Goal: Task Accomplishment & Management: Manage account settings

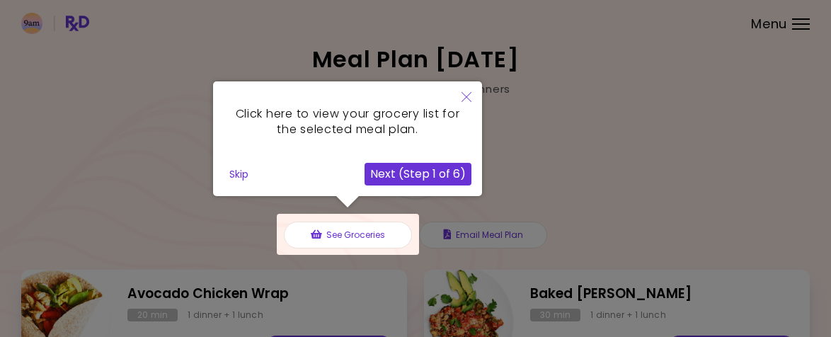
click at [467, 95] on icon "Close" at bounding box center [467, 97] width 10 height 10
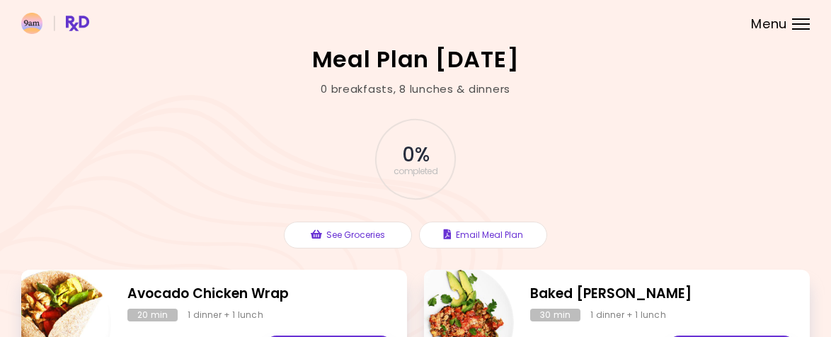
click at [69, 20] on img at bounding box center [55, 23] width 68 height 21
click at [784, 18] on span "Menu" at bounding box center [769, 24] width 36 height 13
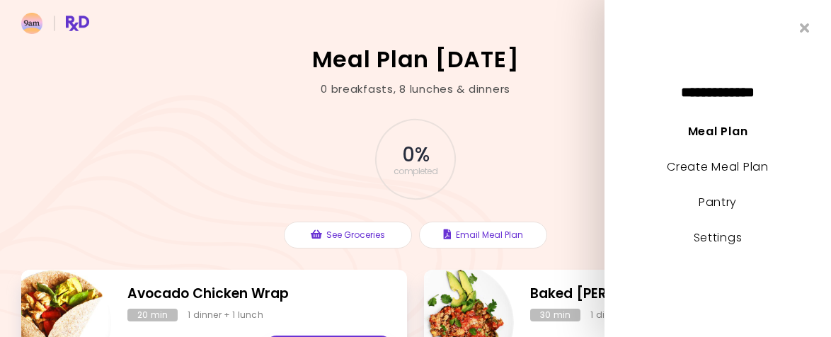
click at [719, 226] on li "Pantry" at bounding box center [718, 208] width 227 height 35
click at [720, 232] on link "Settings" at bounding box center [718, 237] width 49 height 16
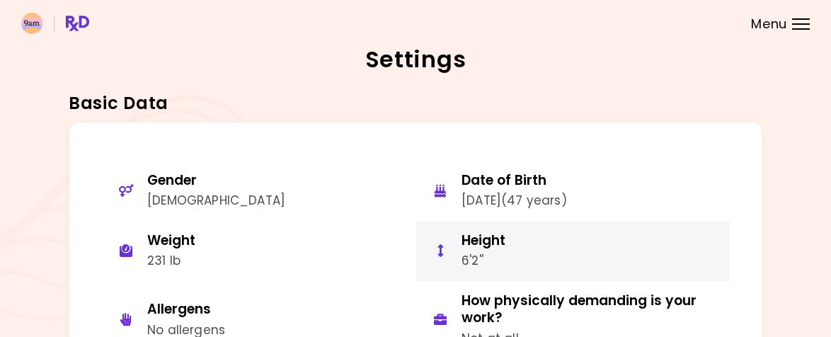
click at [494, 248] on div "Height 6'2''" at bounding box center [484, 251] width 44 height 39
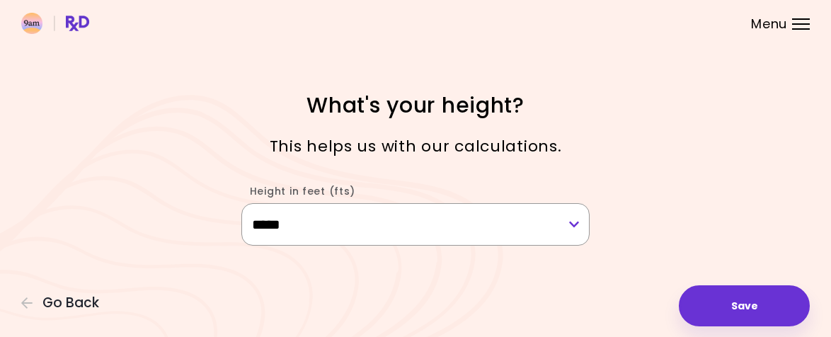
select select "****"
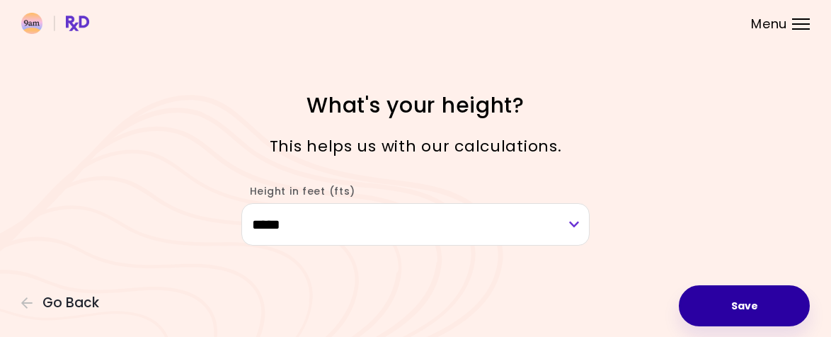
click at [754, 288] on button "Save" at bounding box center [744, 305] width 131 height 41
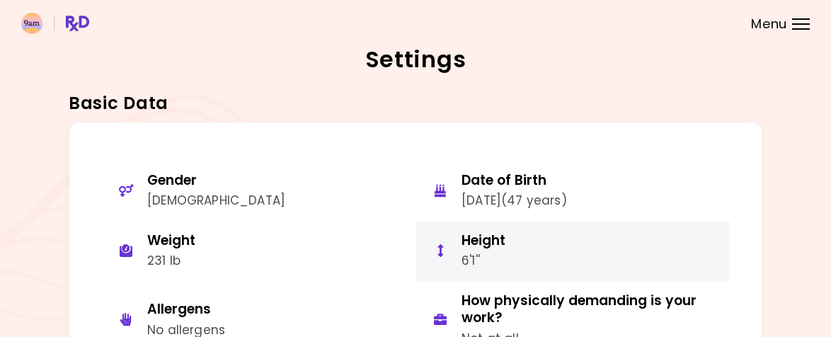
click at [539, 232] on button "Height 6'1''" at bounding box center [573, 252] width 314 height 60
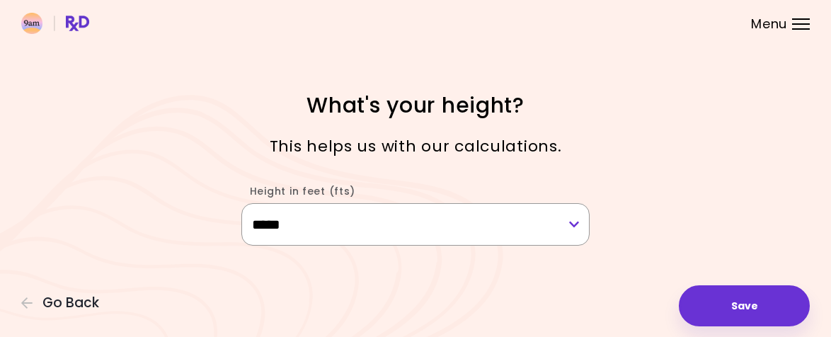
select select "****"
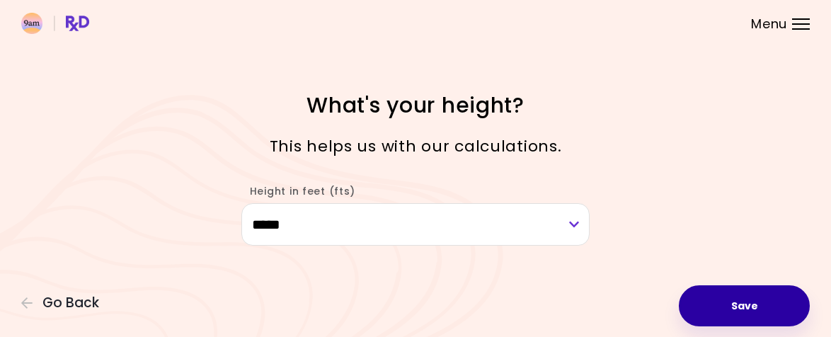
click at [708, 299] on button "Save" at bounding box center [744, 305] width 131 height 41
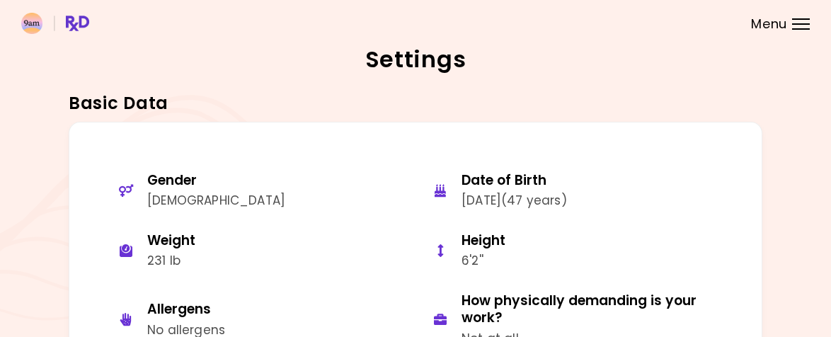
click at [35, 23] on img at bounding box center [55, 23] width 68 height 21
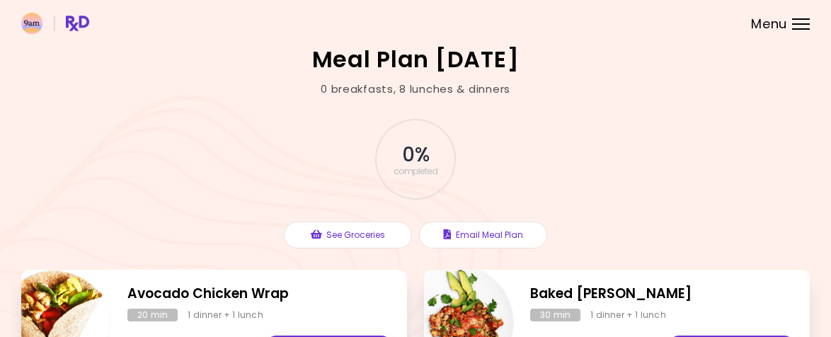
click at [797, 14] on header at bounding box center [415, 23] width 831 height 47
click at [774, 24] on span "Menu" at bounding box center [769, 24] width 36 height 13
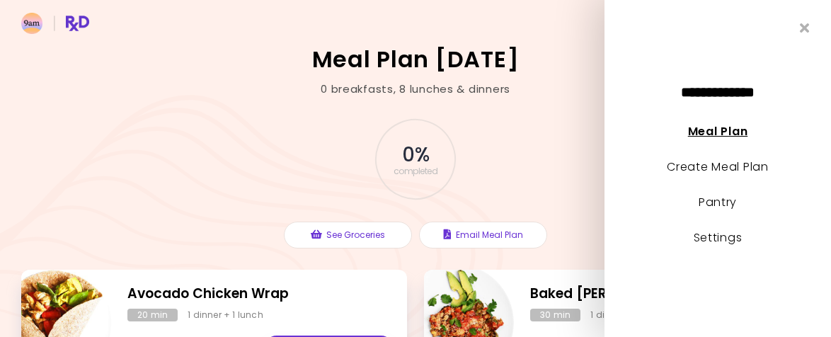
click at [703, 135] on link "Meal Plan" at bounding box center [717, 131] width 59 height 16
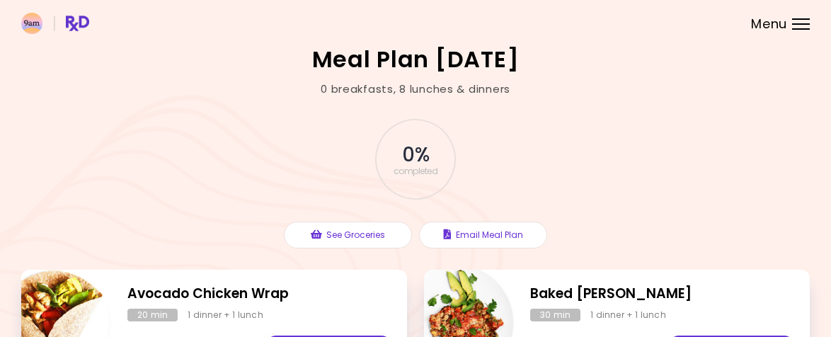
click at [797, 18] on div at bounding box center [801, 18] width 18 height 1
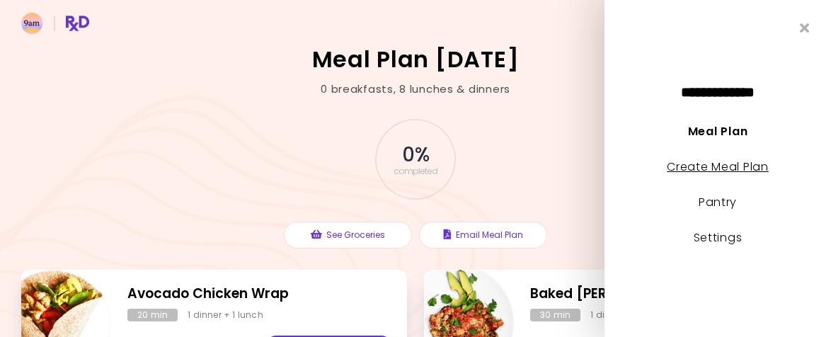
click at [698, 164] on link "Create Meal Plan" at bounding box center [718, 167] width 102 height 16
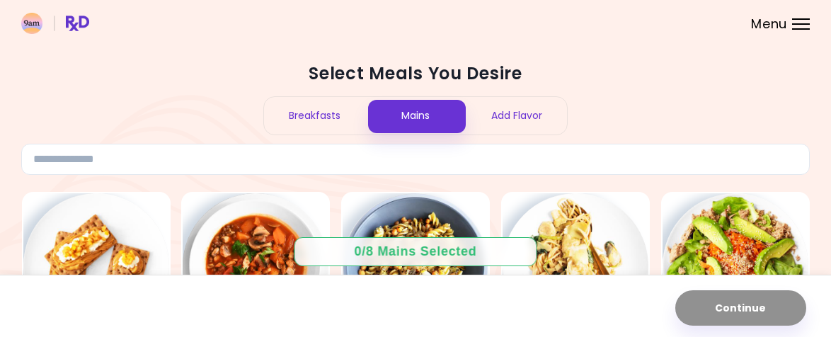
click at [792, 23] on div "Menu" at bounding box center [801, 23] width 18 height 11
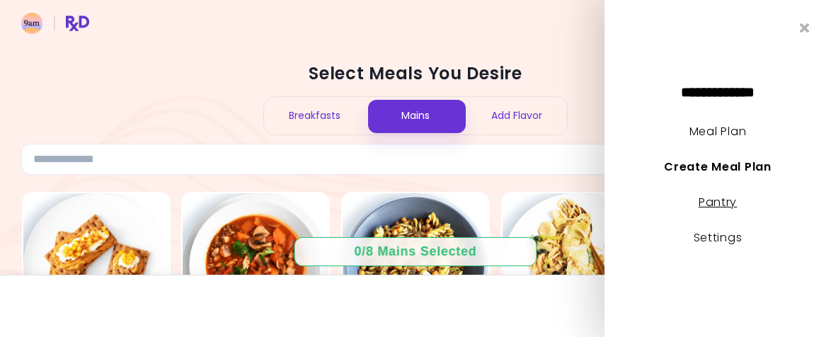
click at [710, 204] on link "Pantry" at bounding box center [718, 202] width 38 height 16
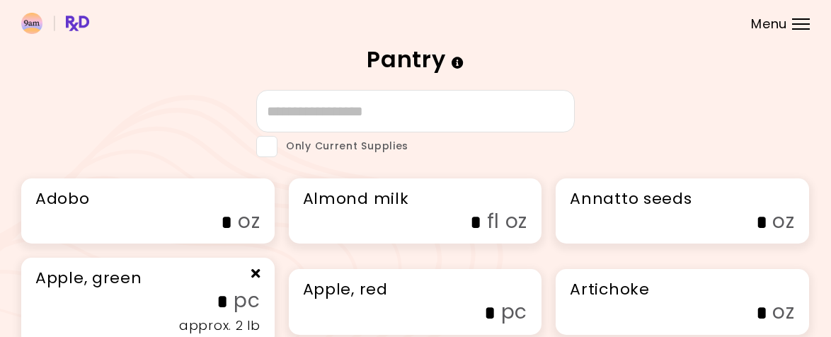
click at [797, 19] on div at bounding box center [801, 18] width 18 height 1
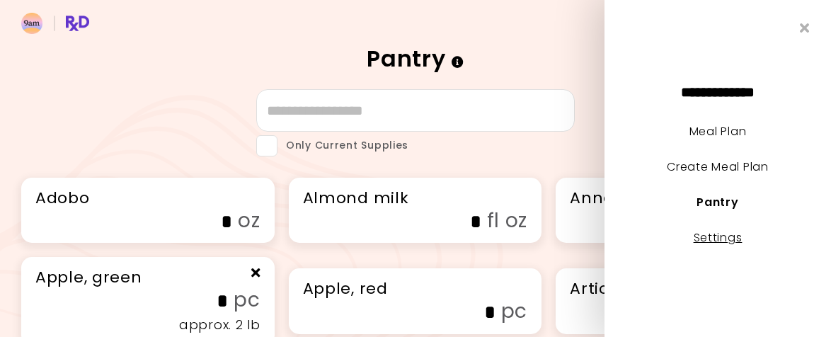
click at [712, 242] on link "Settings" at bounding box center [718, 237] width 49 height 16
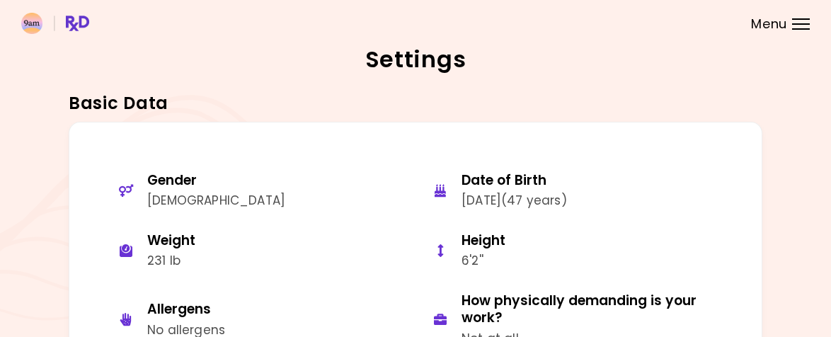
click at [797, 16] on header at bounding box center [415, 23] width 831 height 47
click at [798, 23] on div "Menu" at bounding box center [801, 23] width 18 height 11
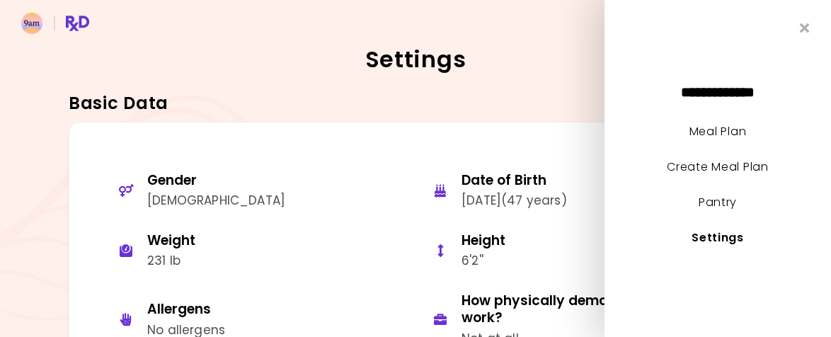
click at [709, 96] on span "**********" at bounding box center [718, 92] width 156 height 14
click at [712, 140] on li "Meal Plan" at bounding box center [718, 137] width 227 height 35
click at [715, 127] on link "Meal Plan" at bounding box center [718, 131] width 57 height 16
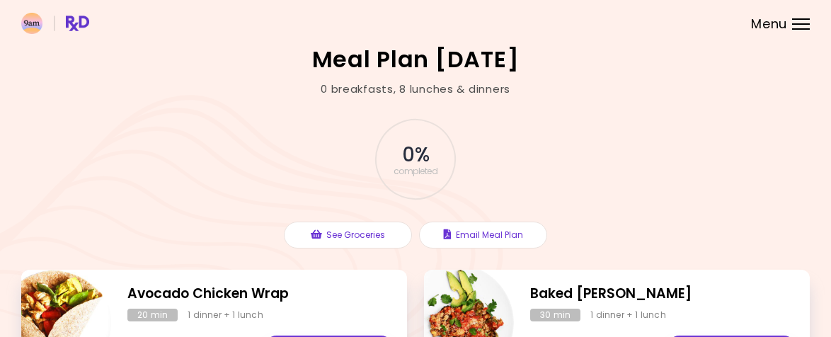
click at [82, 25] on img at bounding box center [55, 23] width 68 height 21
click at [69, 23] on img at bounding box center [55, 23] width 68 height 21
click at [28, 23] on img at bounding box center [55, 23] width 68 height 21
click at [395, 64] on h2 "Meal Plan [DATE]" at bounding box center [416, 59] width 208 height 23
click at [365, 229] on button "See Groceries" at bounding box center [348, 235] width 128 height 27
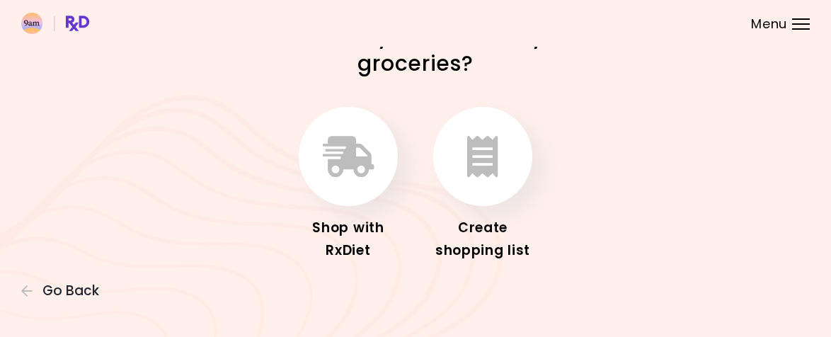
scroll to position [27, 0]
click at [346, 168] on icon "button" at bounding box center [349, 157] width 52 height 41
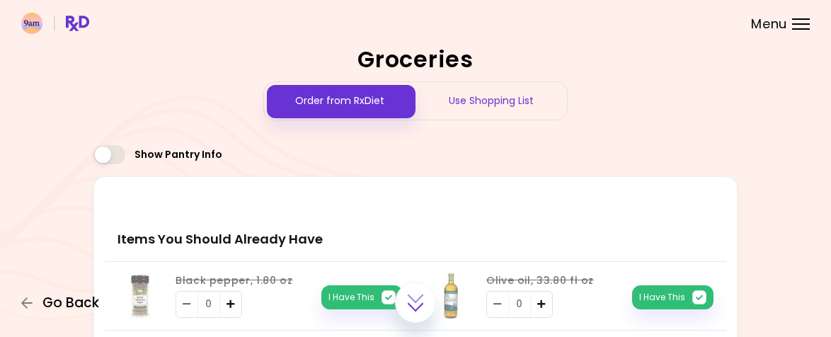
scroll to position [-1, 0]
click at [52, 300] on span "Go Back" at bounding box center [70, 303] width 57 height 16
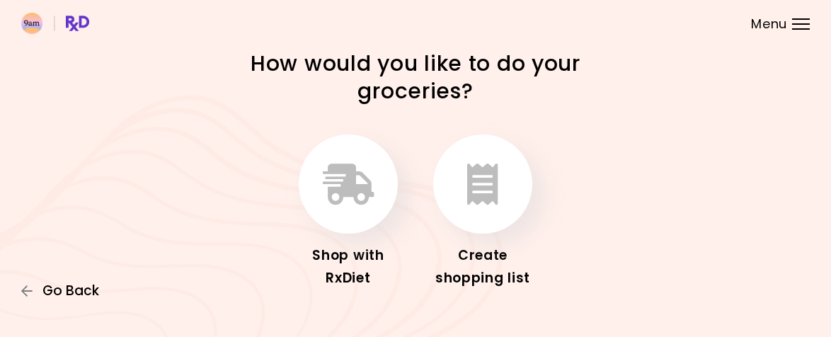
click at [62, 298] on span "Go Back" at bounding box center [70, 291] width 57 height 16
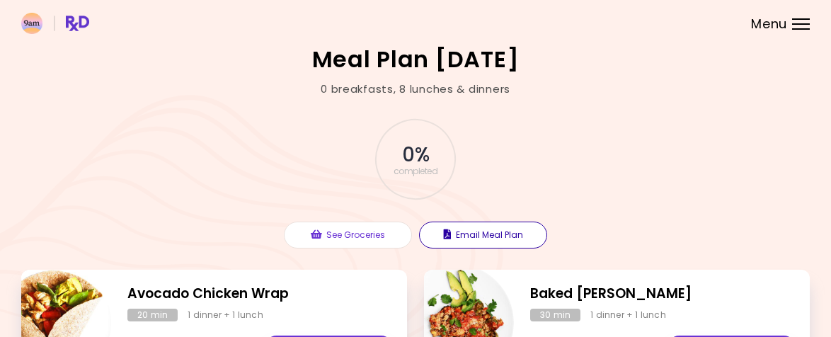
click at [478, 233] on button "Email Meal Plan" at bounding box center [483, 235] width 128 height 27
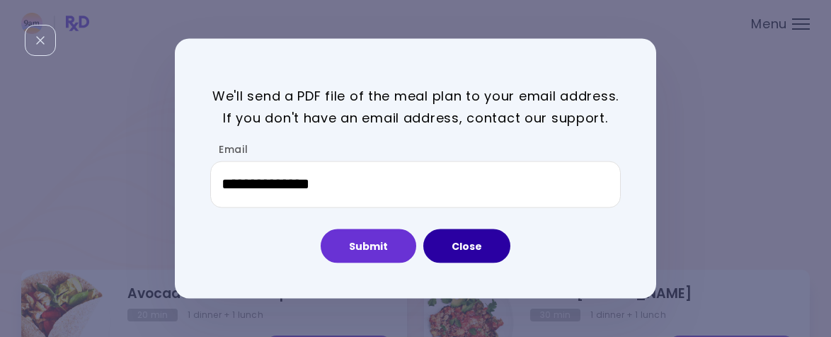
click at [486, 245] on button "Close" at bounding box center [467, 246] width 87 height 34
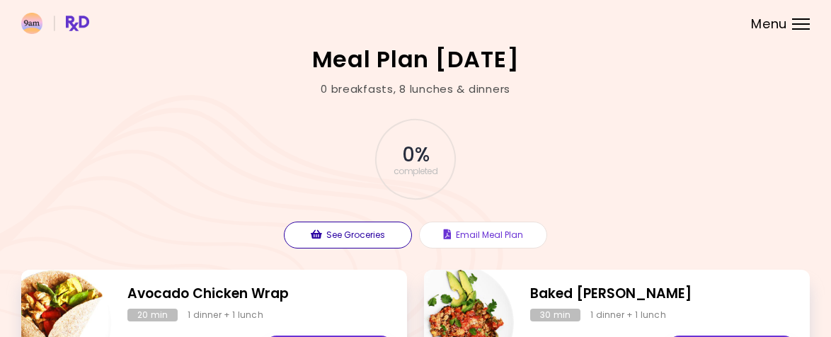
click at [371, 232] on button "See Groceries" at bounding box center [348, 235] width 128 height 27
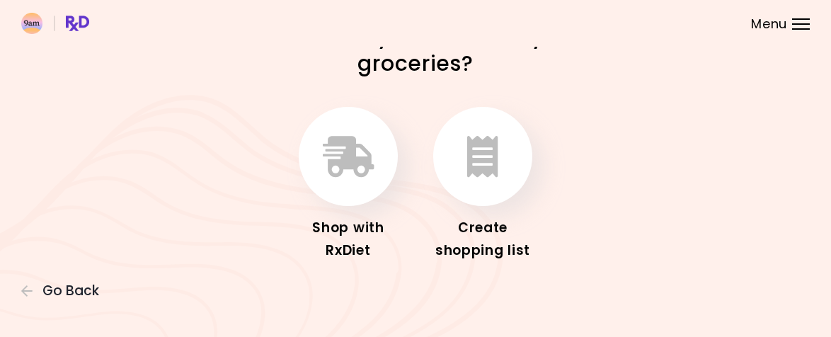
scroll to position [27, 0]
click at [79, 283] on span "Go Back" at bounding box center [70, 291] width 57 height 16
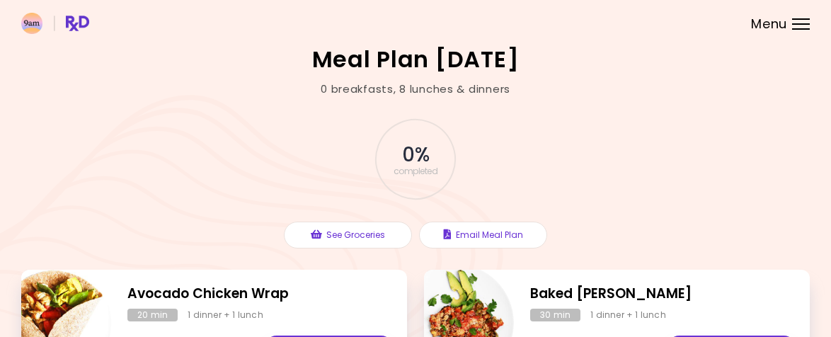
click at [396, 58] on h2 "Meal Plan [DATE]" at bounding box center [416, 59] width 208 height 23
click at [785, 22] on span "Menu" at bounding box center [769, 24] width 36 height 13
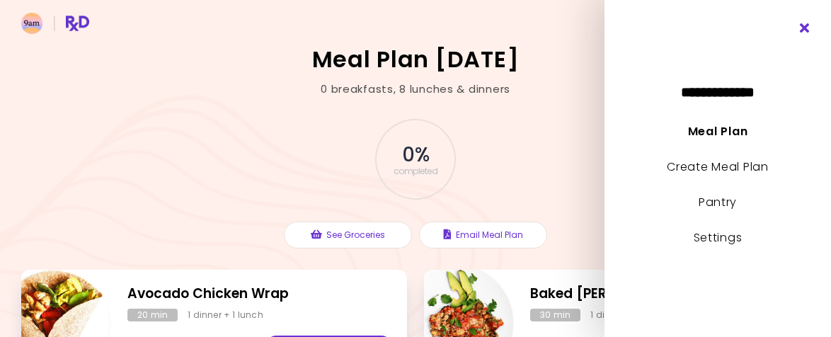
click at [805, 25] on icon "Close" at bounding box center [805, 28] width 13 height 10
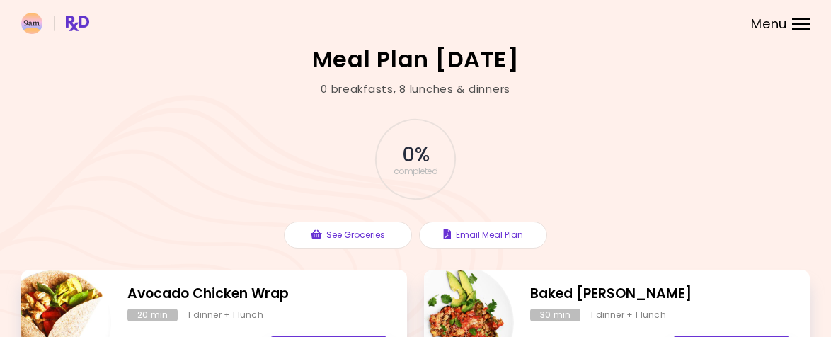
click at [382, 55] on h2 "Meal Plan [DATE]" at bounding box center [416, 59] width 208 height 23
click at [79, 24] on img at bounding box center [55, 23] width 68 height 21
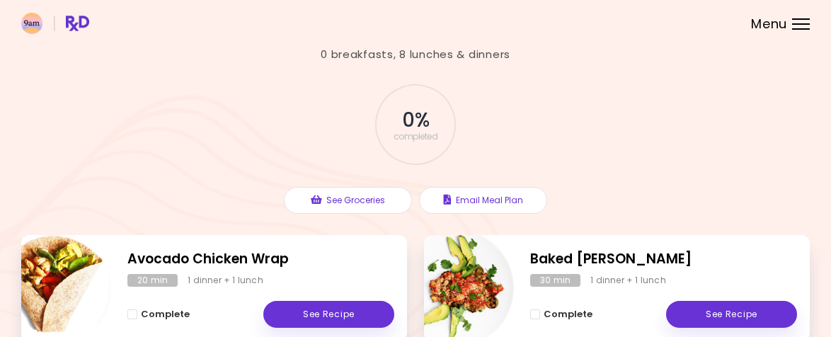
scroll to position [36, 0]
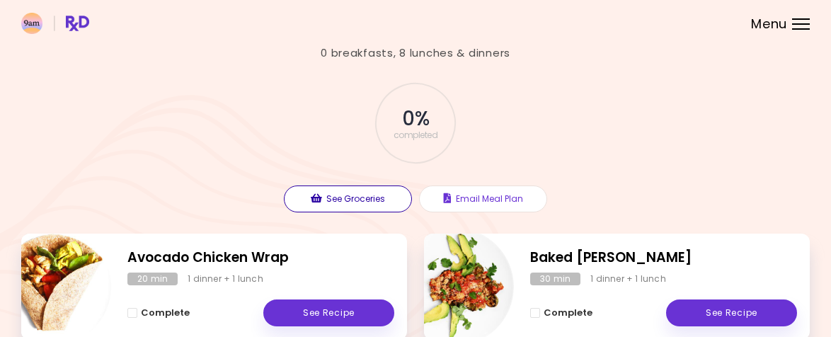
click at [349, 199] on button "See Groceries" at bounding box center [348, 199] width 128 height 27
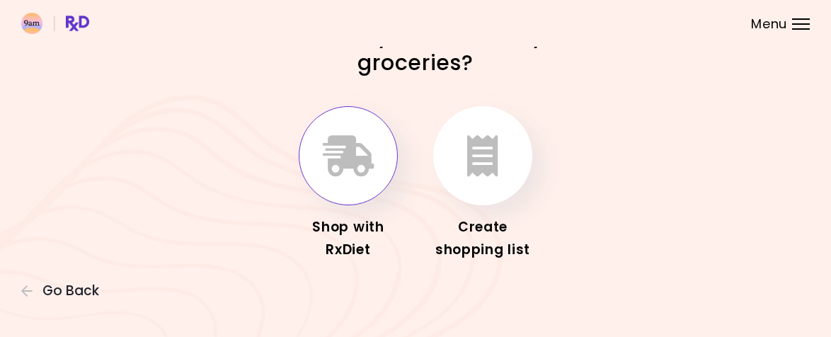
scroll to position [27, 0]
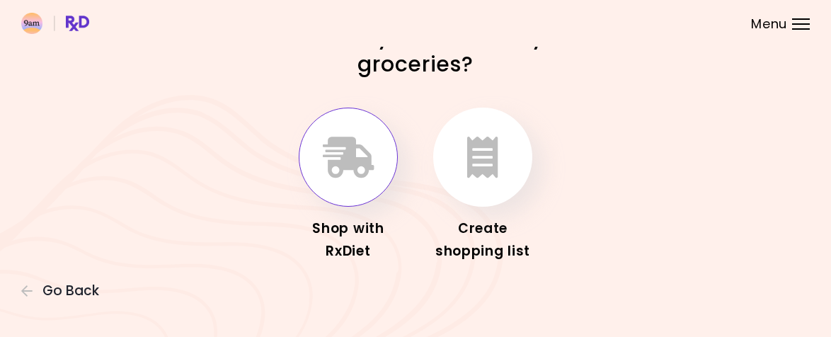
click at [327, 189] on button "button" at bounding box center [348, 157] width 99 height 99
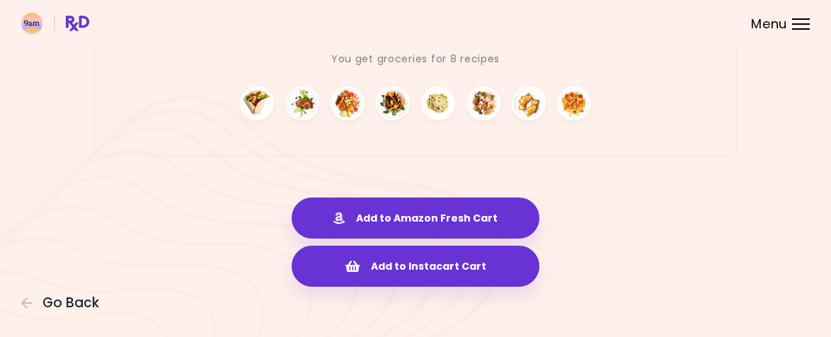
scroll to position [2410, 0]
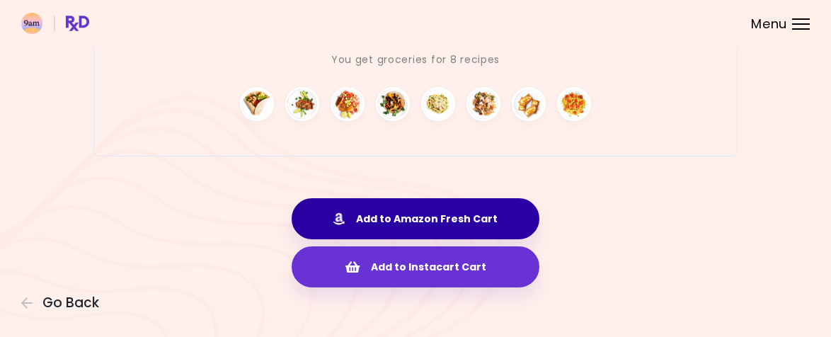
click at [375, 215] on button "Add to Amazon Fresh Cart" at bounding box center [416, 218] width 248 height 41
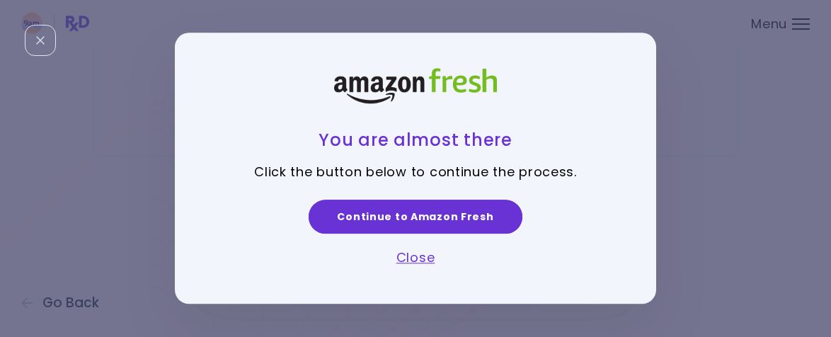
click at [376, 213] on link "Continue to Amazon Fresh" at bounding box center [415, 217] width 213 height 34
click at [420, 251] on link "Close" at bounding box center [416, 258] width 39 height 18
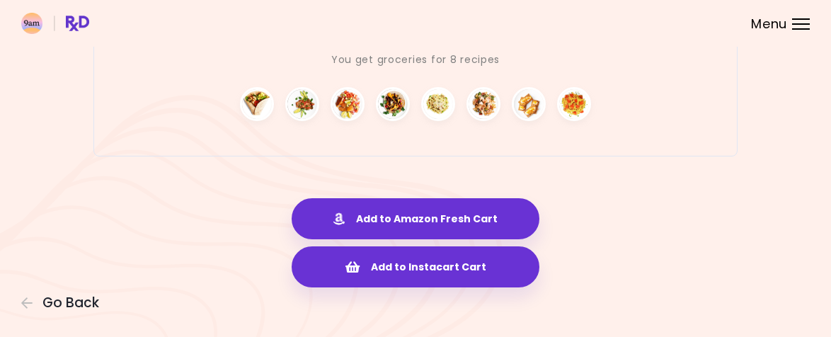
click at [379, 102] on img at bounding box center [393, 104] width 34 height 34
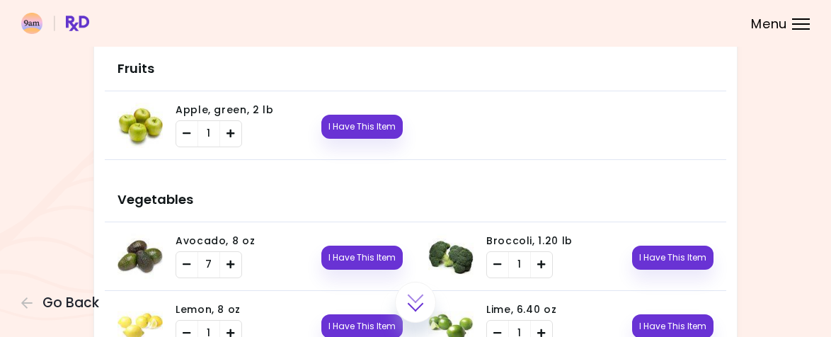
scroll to position [348, 0]
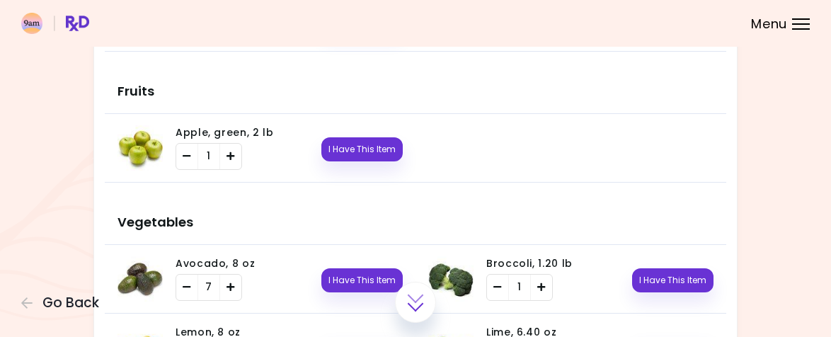
click at [792, 15] on header at bounding box center [415, 23] width 831 height 47
click at [795, 23] on div at bounding box center [801, 23] width 18 height 1
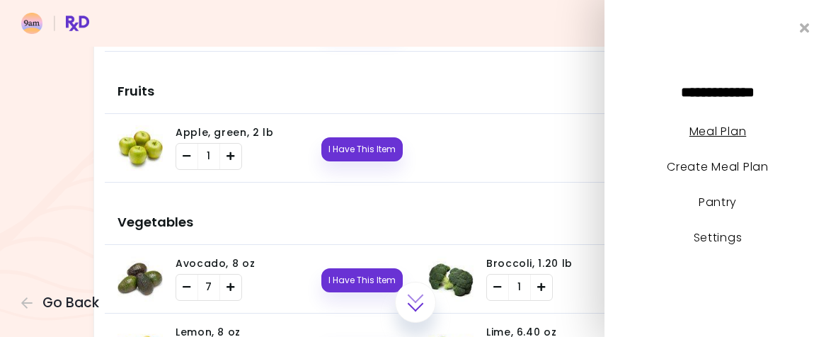
click at [700, 132] on link "Meal Plan" at bounding box center [718, 131] width 57 height 16
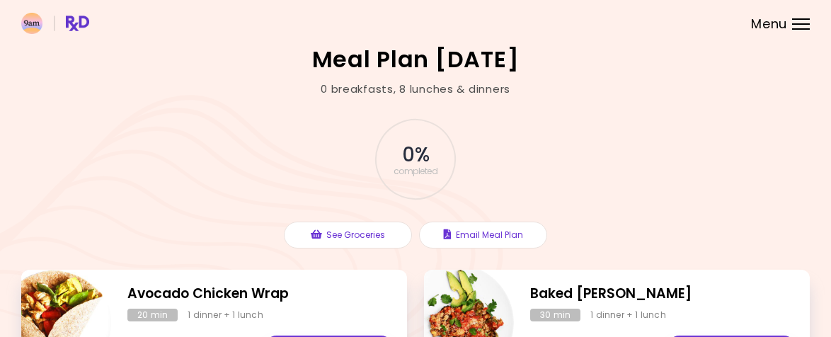
click at [780, 24] on span "Menu" at bounding box center [769, 24] width 36 height 13
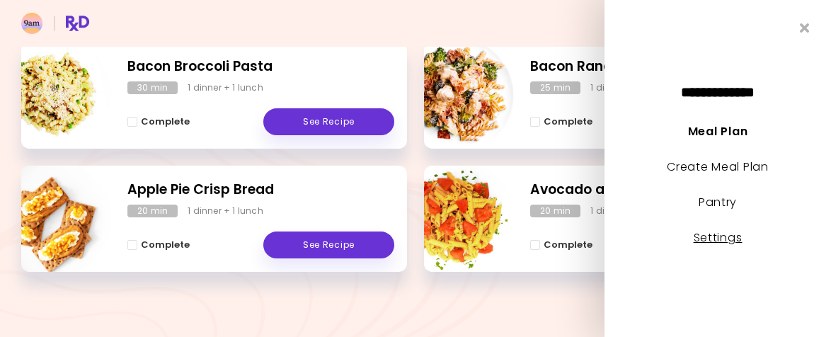
scroll to position [473, 0]
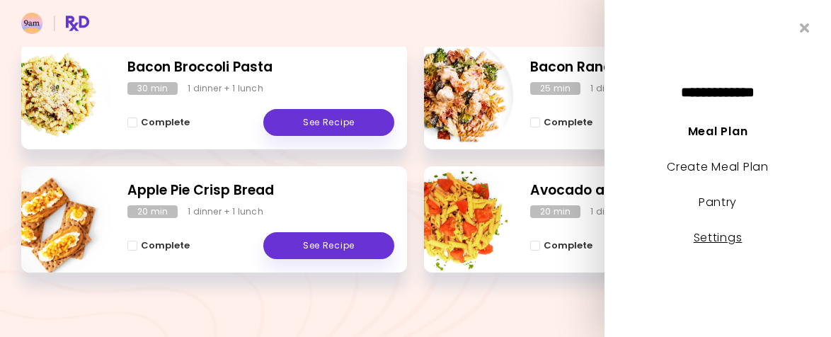
click at [719, 238] on link "Settings" at bounding box center [718, 237] width 49 height 16
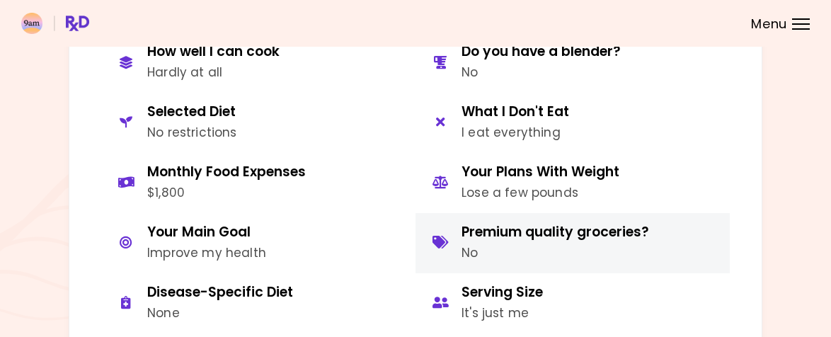
scroll to position [669, 0]
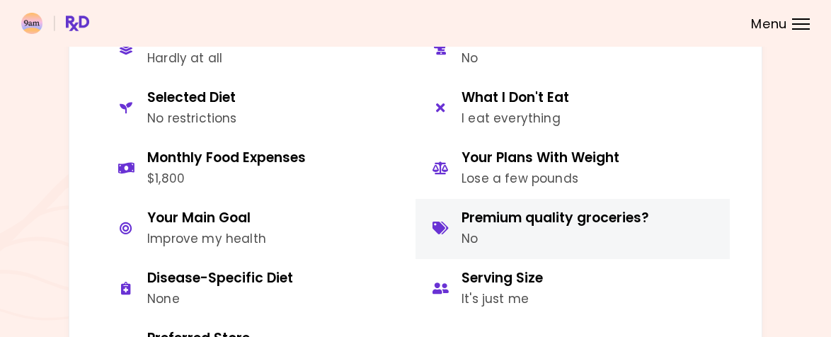
click at [601, 219] on div "Premium quality groceries? No" at bounding box center [556, 229] width 188 height 39
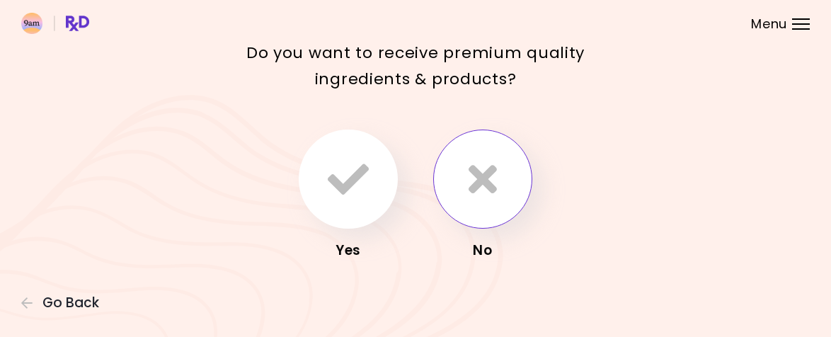
scroll to position [79, 0]
click at [57, 299] on span "Go Back" at bounding box center [70, 303] width 57 height 16
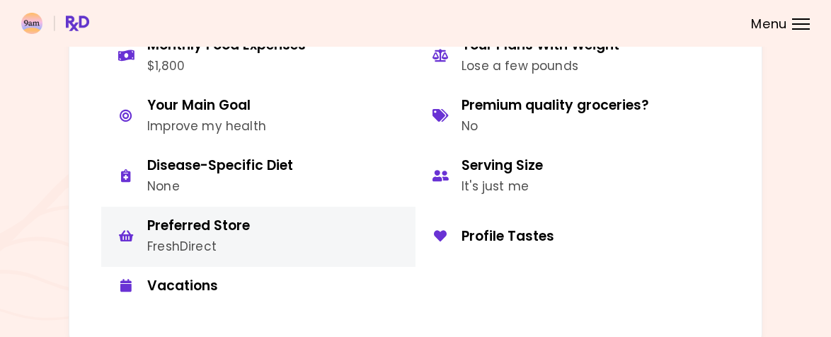
scroll to position [783, 0]
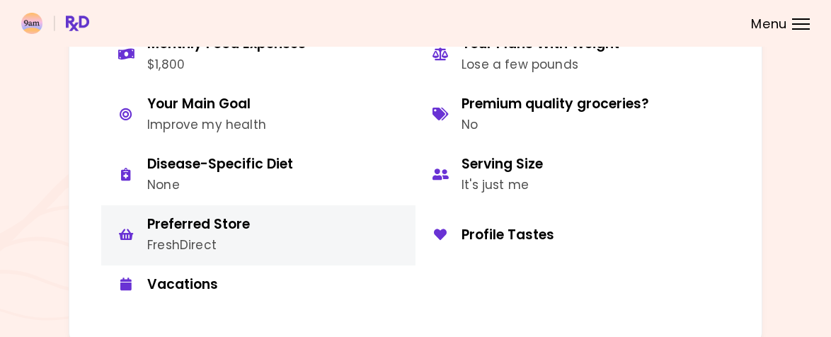
click at [235, 216] on div "Preferred Store" at bounding box center [198, 225] width 103 height 18
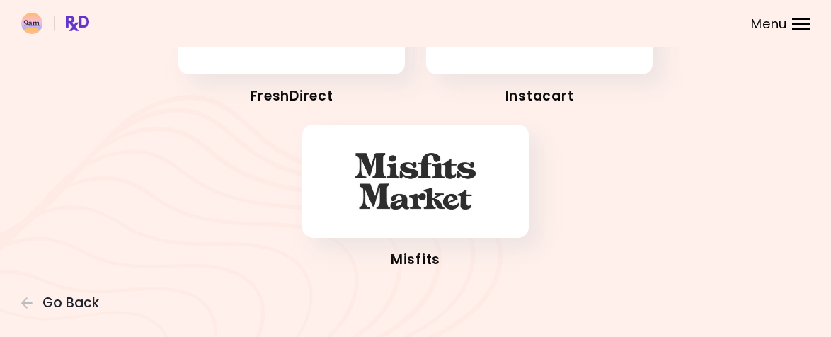
scroll to position [182, 0]
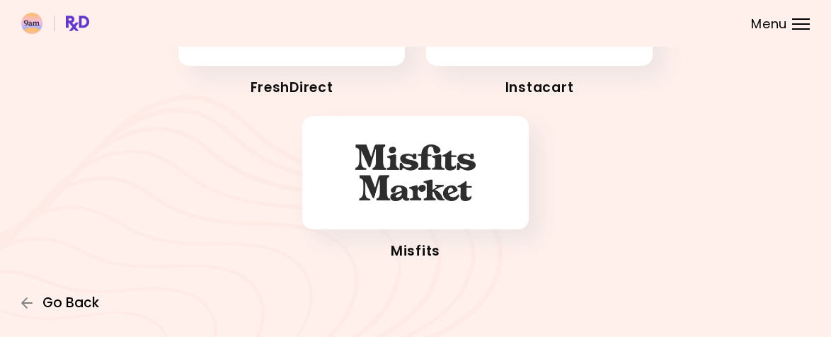
click at [52, 295] on span "Go Back" at bounding box center [70, 303] width 57 height 16
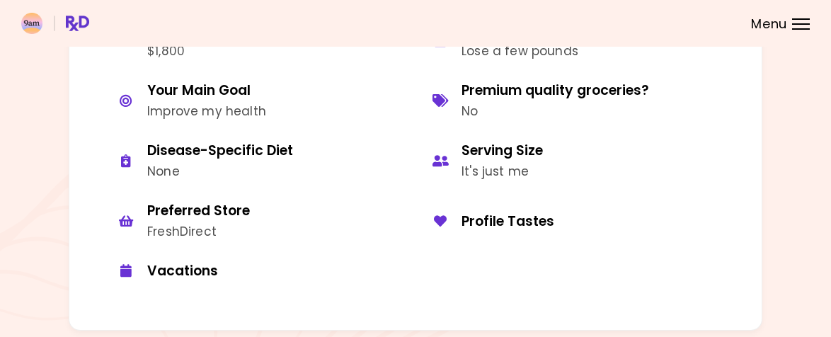
scroll to position [797, 0]
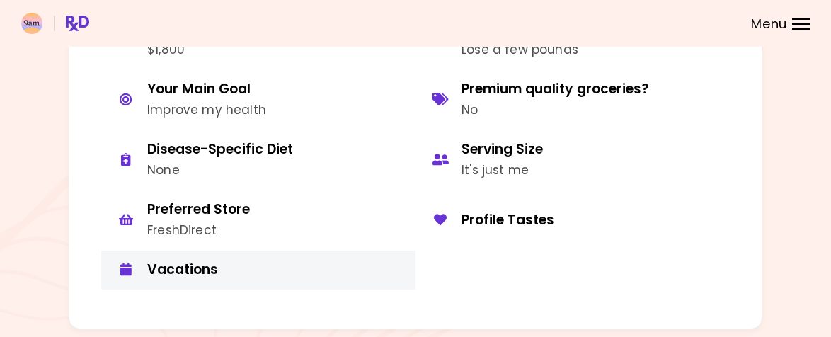
click at [212, 268] on button "Vacations" at bounding box center [258, 270] width 314 height 39
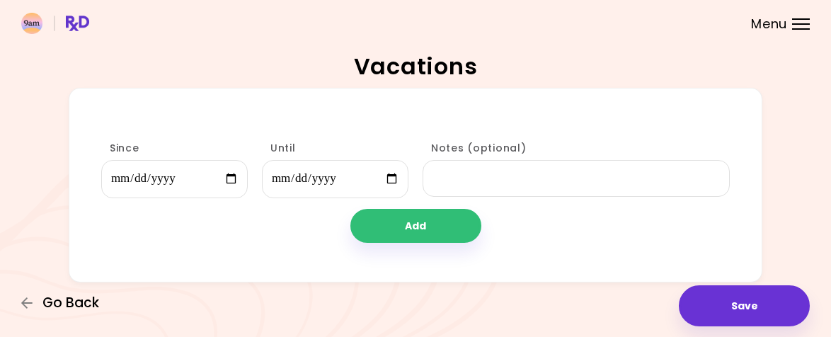
click at [34, 305] on button "Go Back" at bounding box center [63, 303] width 85 height 16
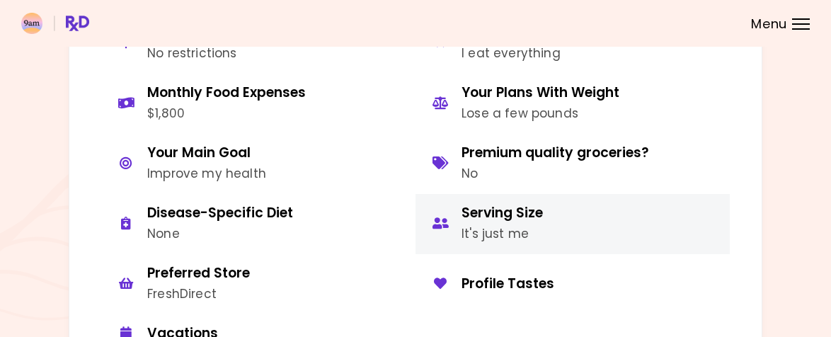
scroll to position [737, 0]
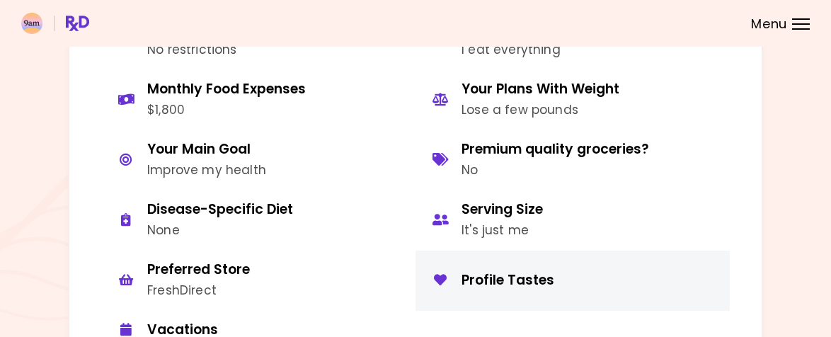
click at [489, 272] on div "Profile Tastes" at bounding box center [591, 281] width 258 height 18
